Goal: Check status: Check status

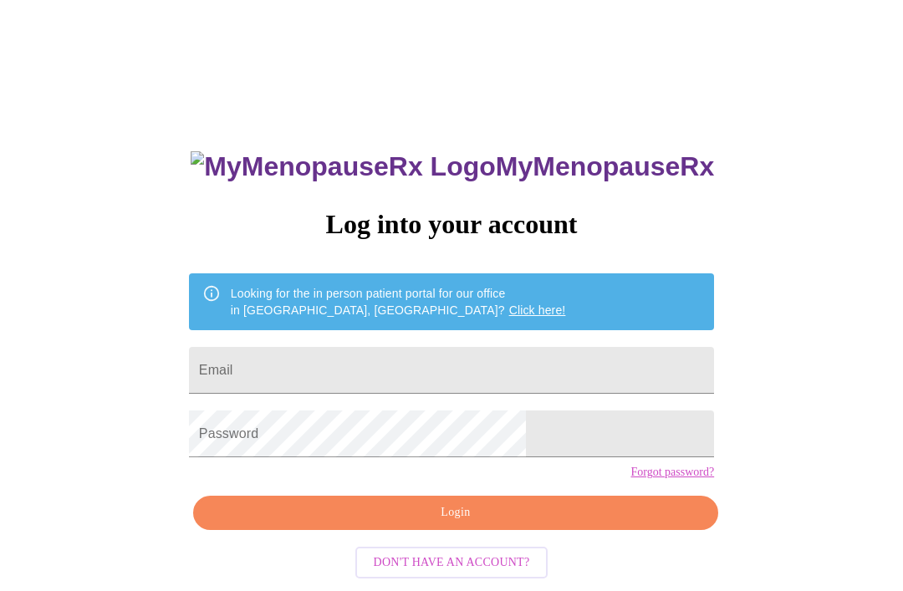
click at [373, 371] on input "Email" at bounding box center [451, 370] width 525 height 47
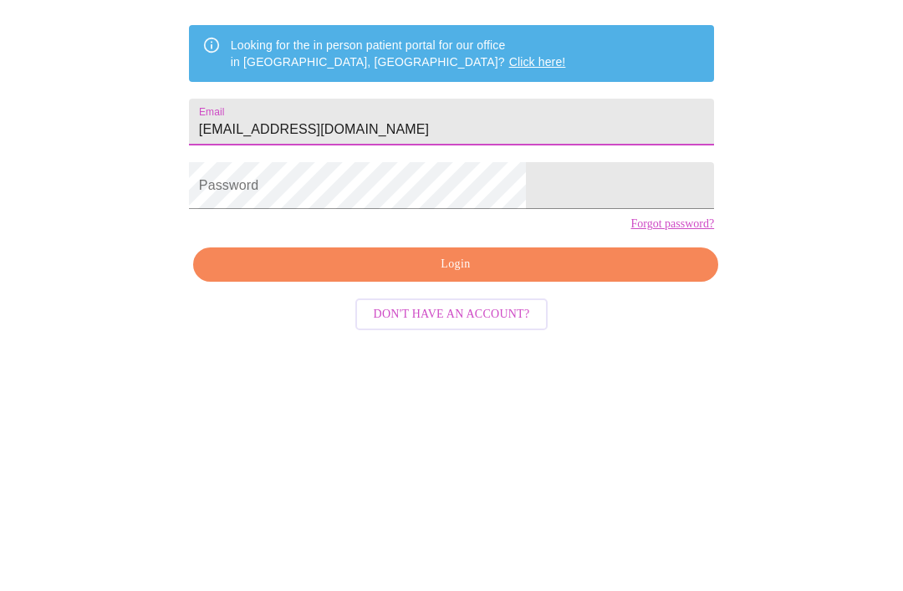
type input "michela_martinello@yahoo.com"
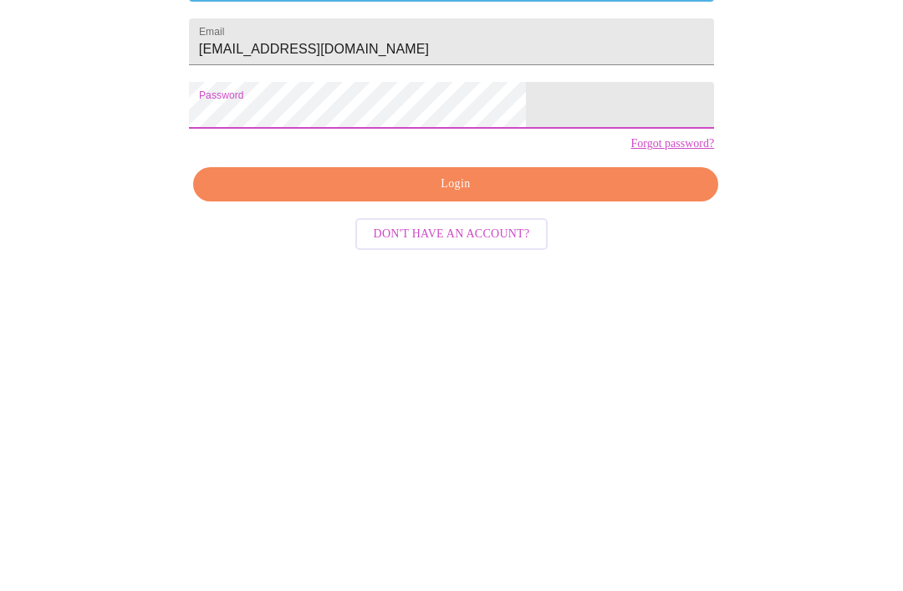
click at [504, 503] on span "Login" at bounding box center [455, 513] width 487 height 21
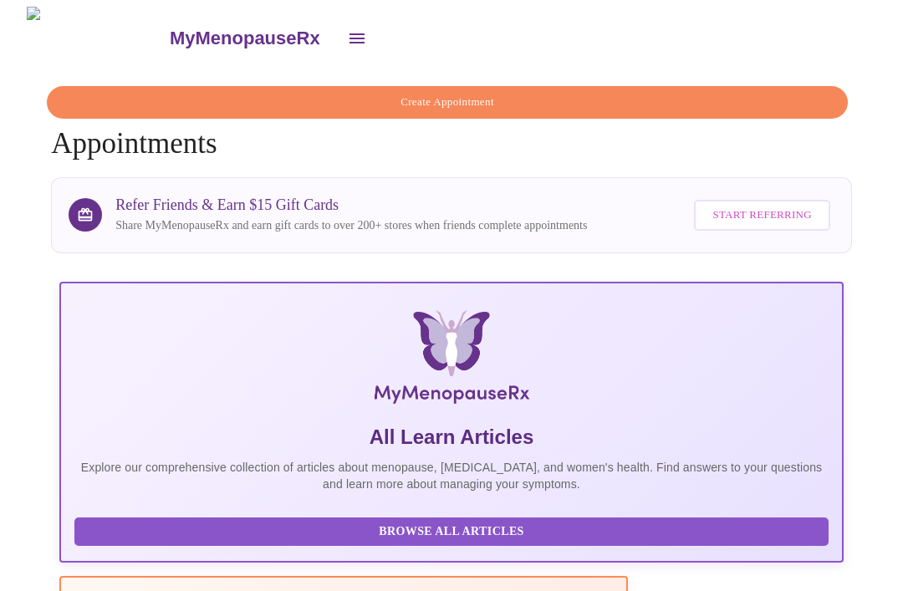
click at [347, 40] on icon "open drawer" at bounding box center [357, 38] width 20 height 20
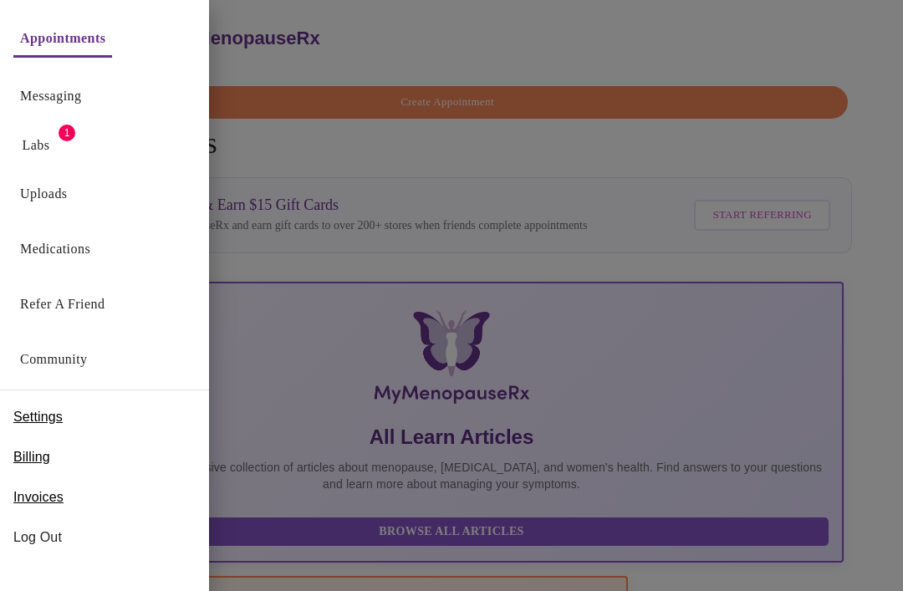
click at [50, 138] on link "Labs" at bounding box center [37, 145] width 28 height 23
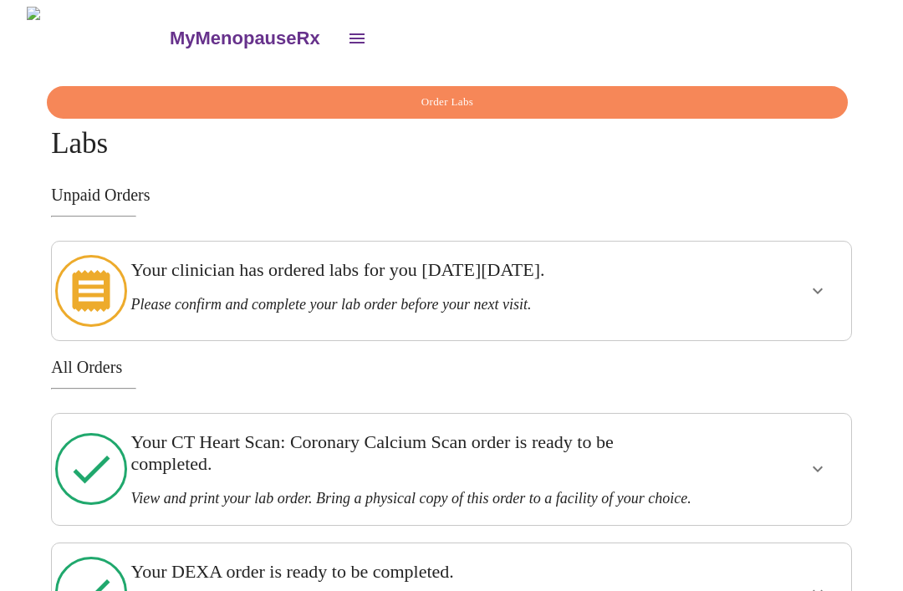
click at [828, 289] on icon "show more" at bounding box center [818, 291] width 20 height 20
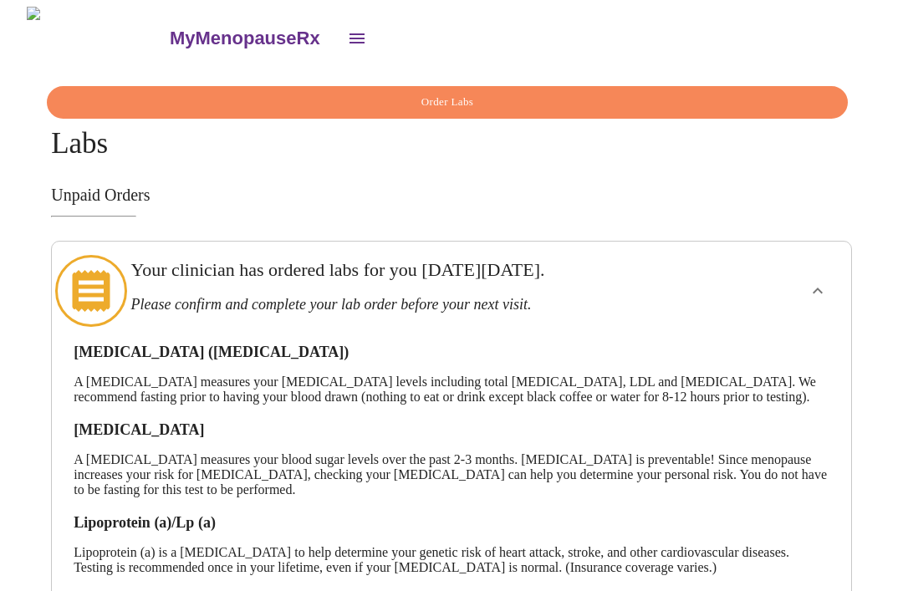
click at [347, 34] on icon "open drawer" at bounding box center [357, 38] width 20 height 20
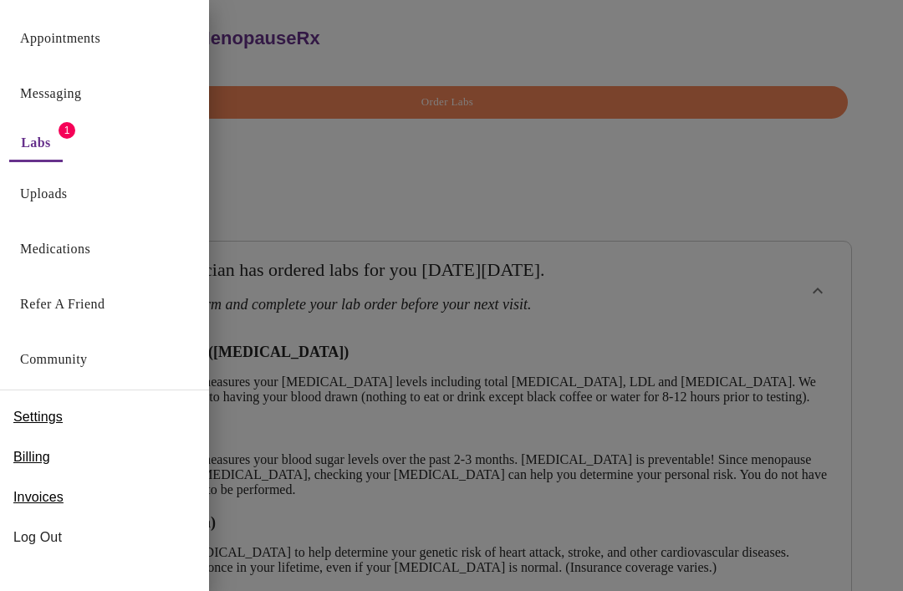
click at [84, 133] on div "Labs 1" at bounding box center [104, 139] width 209 height 45
click at [49, 150] on link "Labs" at bounding box center [36, 142] width 30 height 23
click at [529, 43] on div at bounding box center [451, 295] width 903 height 591
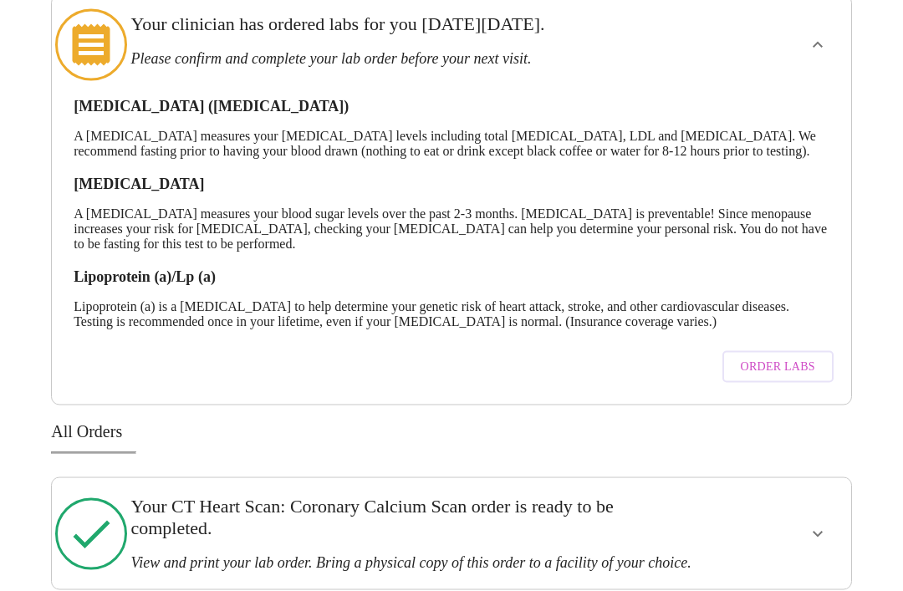
scroll to position [247, 0]
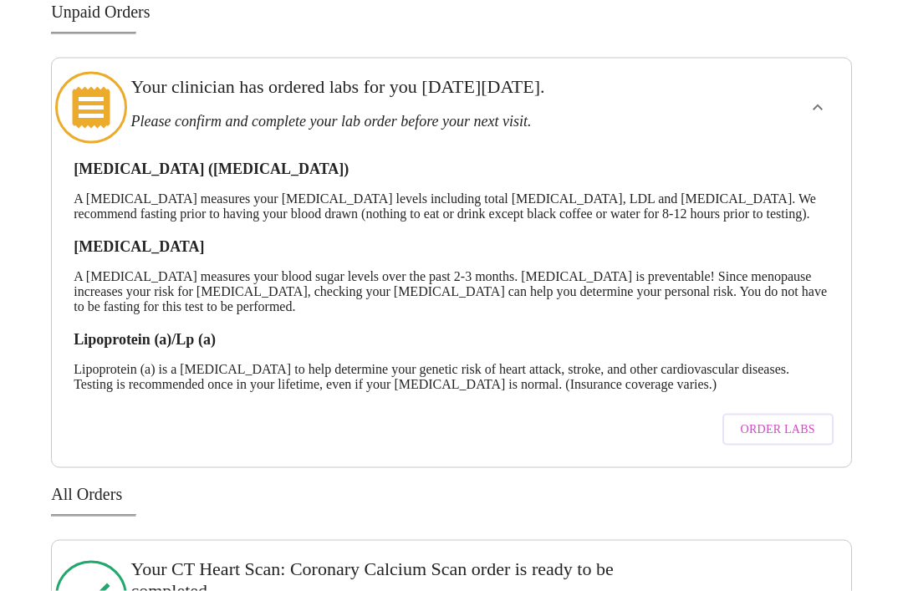
click at [838, 95] on button "show more" at bounding box center [818, 108] width 40 height 40
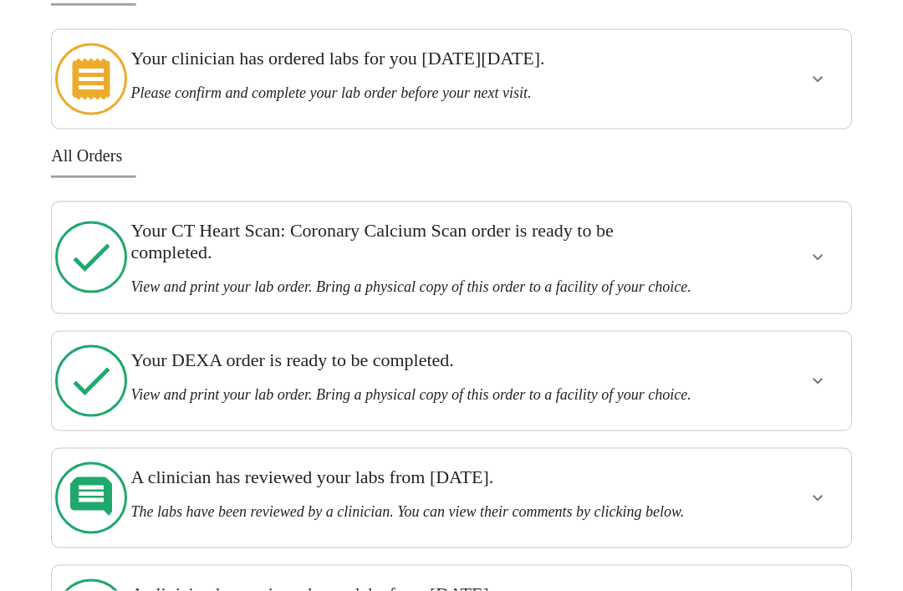
scroll to position [251, 0]
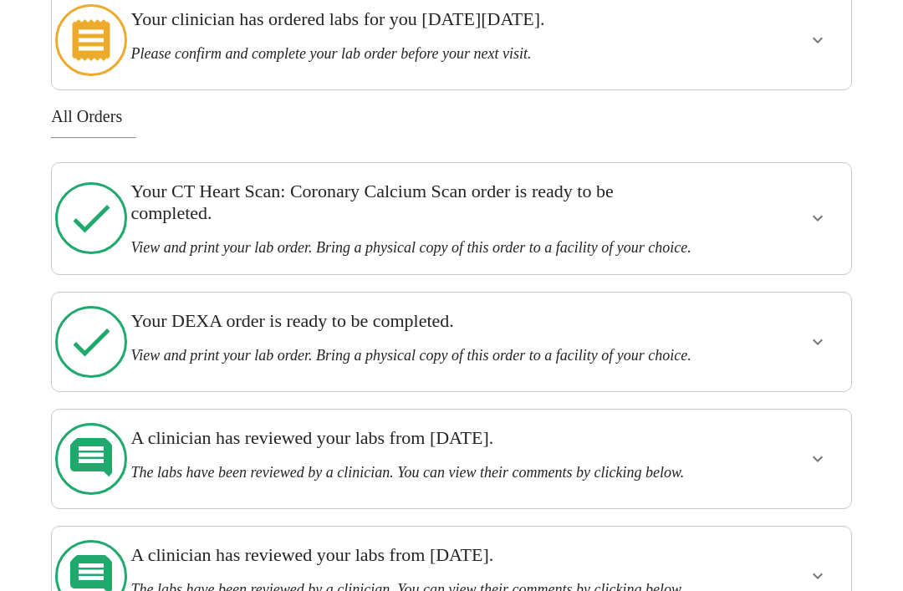
click at [821, 457] on icon "show more" at bounding box center [818, 459] width 20 height 20
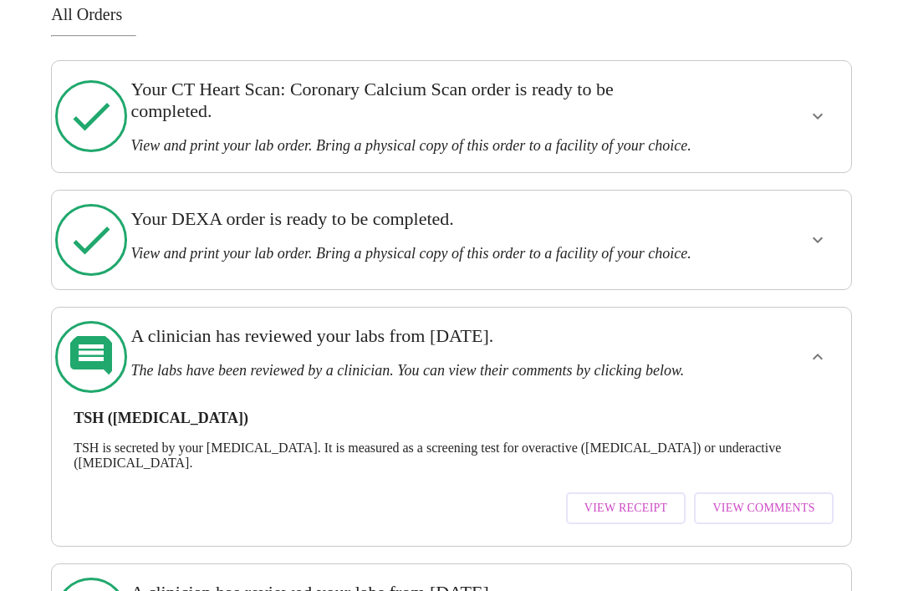
scroll to position [391, 0]
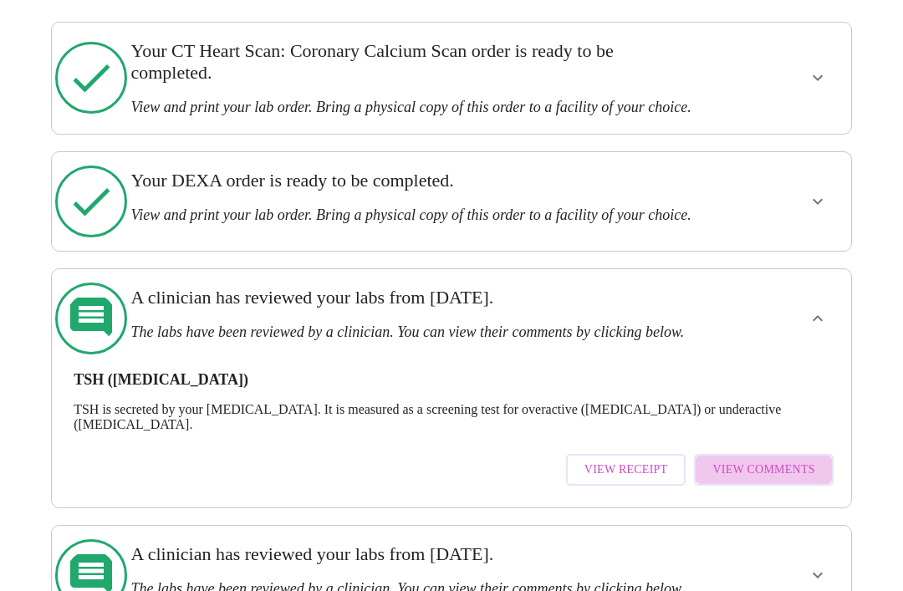
click at [792, 463] on span "View Comments" at bounding box center [764, 470] width 102 height 21
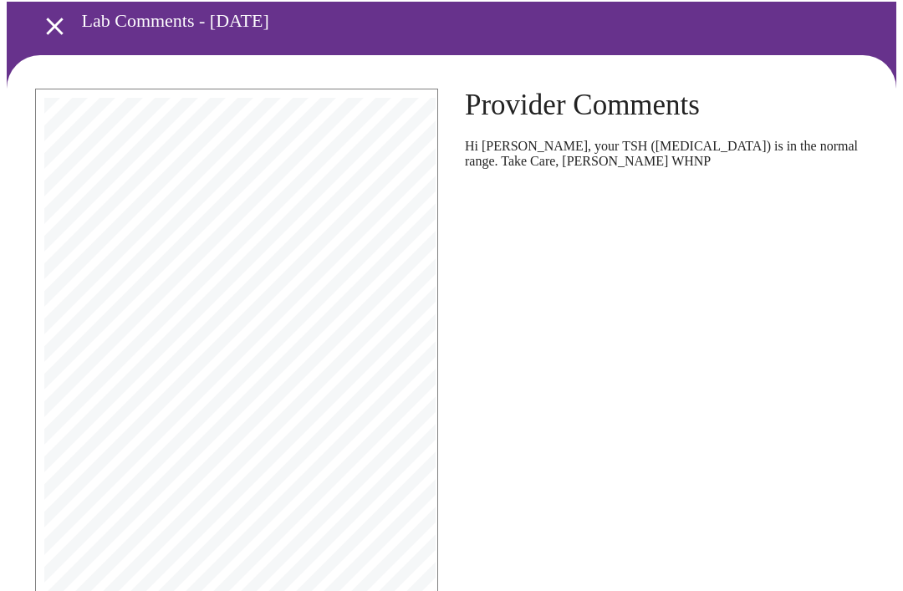
scroll to position [118, 0]
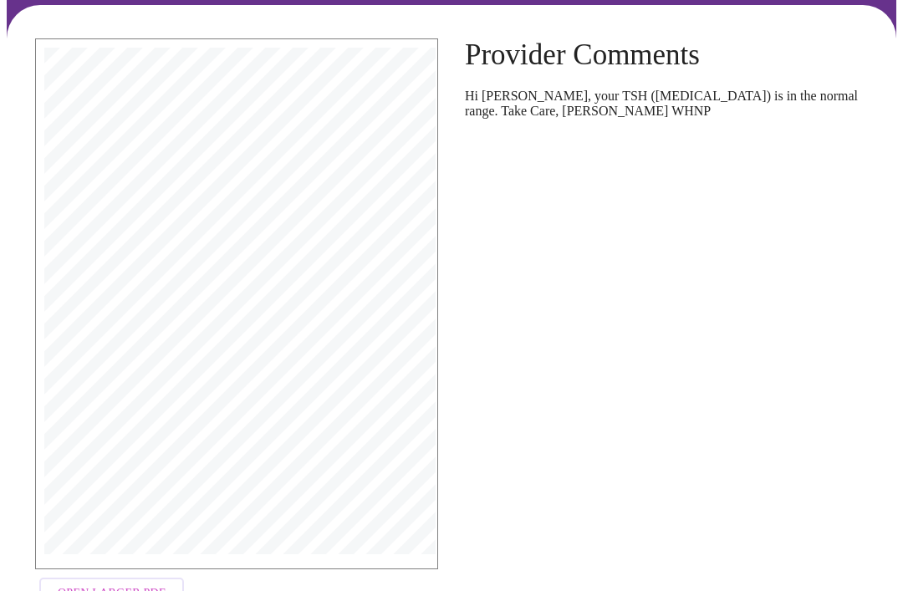
click at [139, 589] on span "Open Larger PDF" at bounding box center [112, 594] width 108 height 21
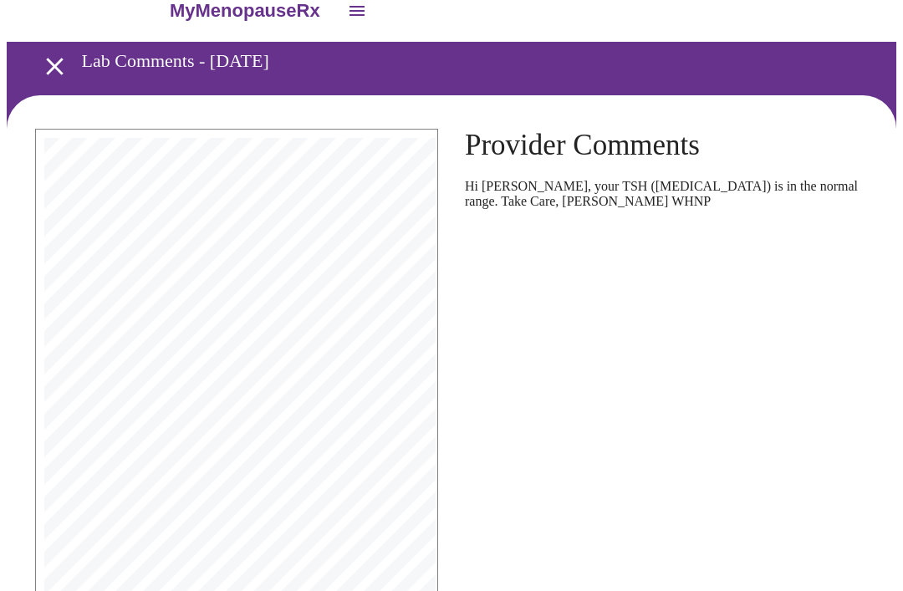
scroll to position [0, 0]
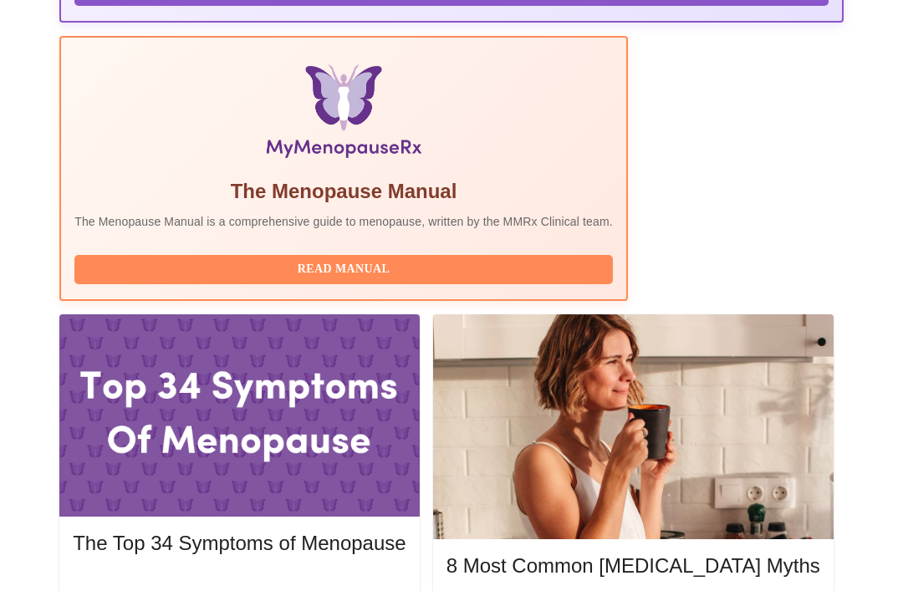
scroll to position [540, 0]
